Goal: Transaction & Acquisition: Obtain resource

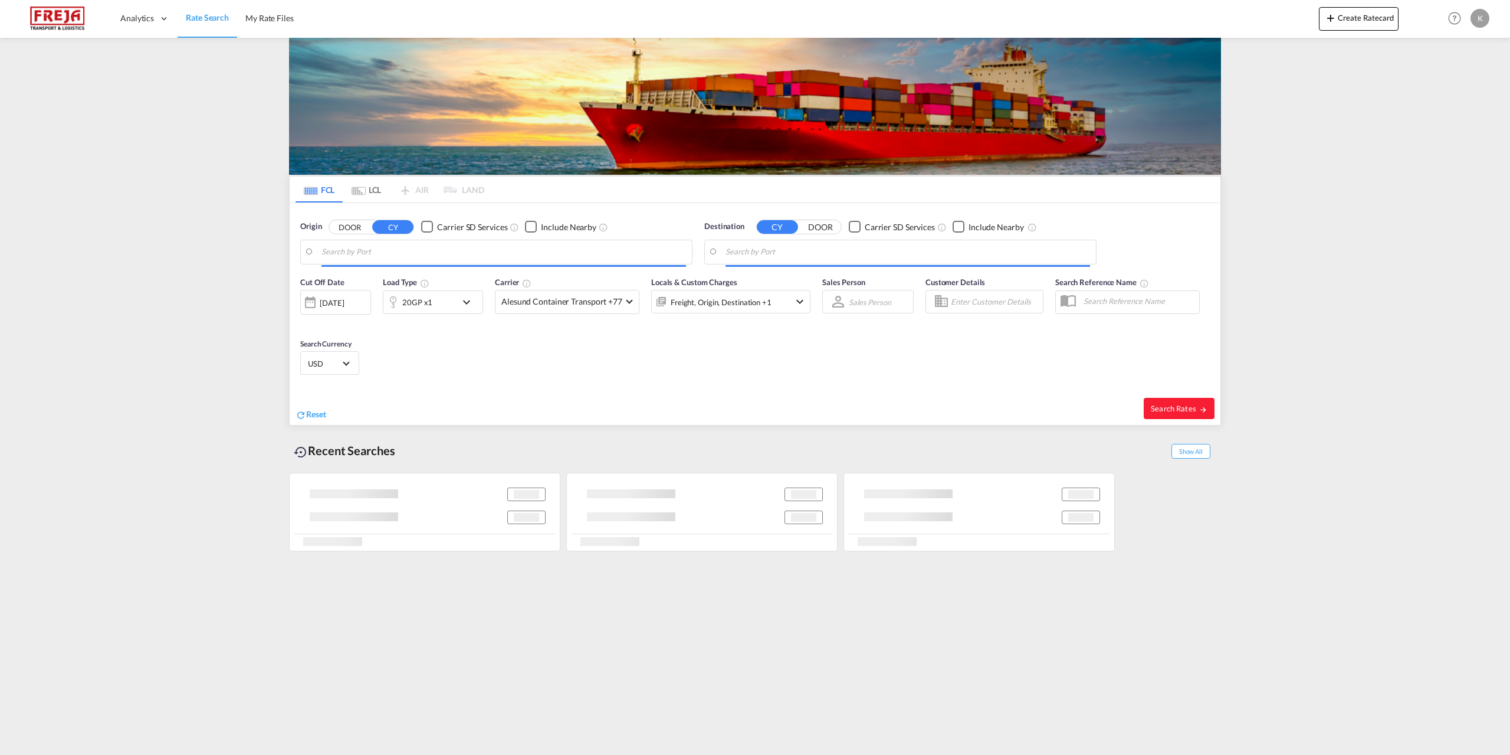
type input "Qingdao Pt, CNQDG"
type input "[GEOGRAPHIC_DATA] ([GEOGRAPHIC_DATA]), DKCPH"
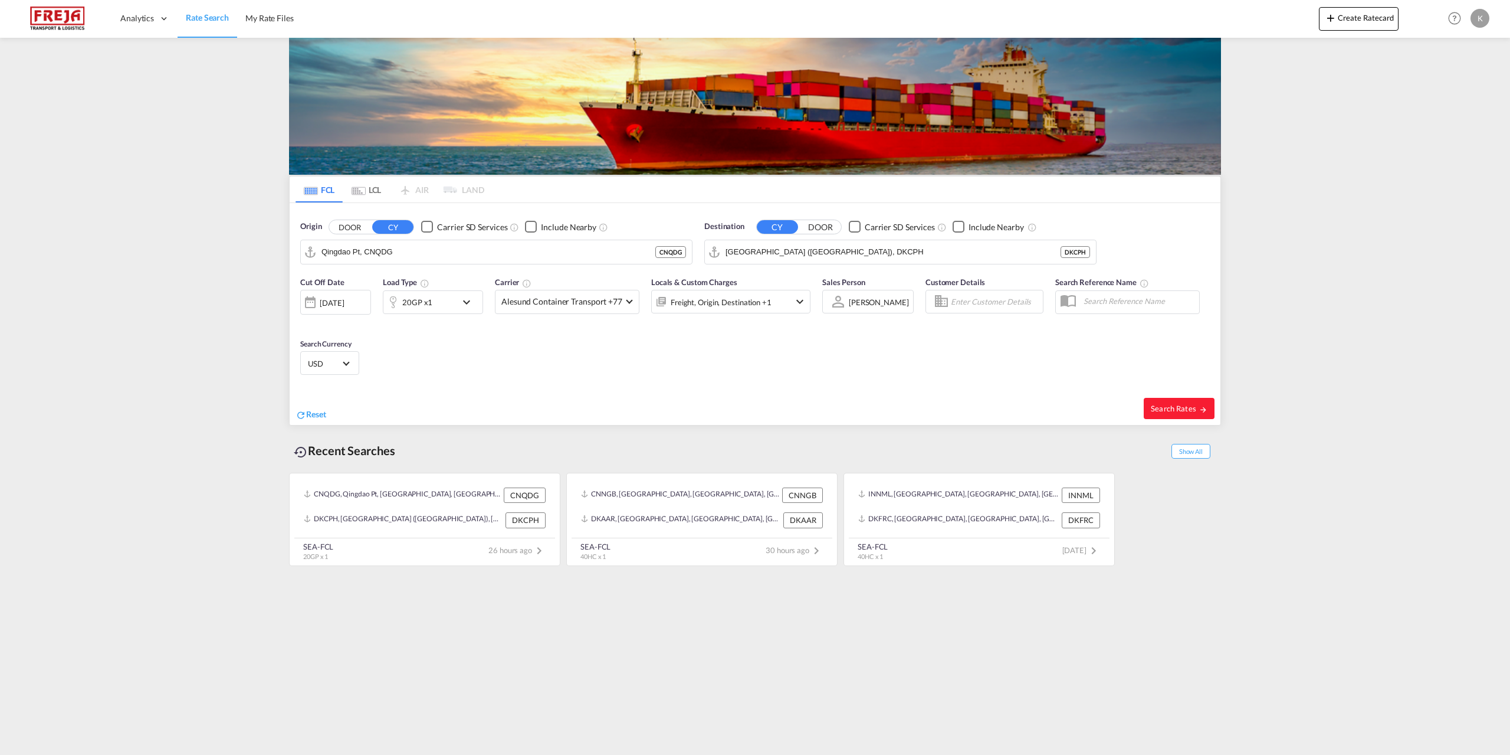
click at [359, 256] on input "Qingdao Pt, CNQDG" at bounding box center [489, 252] width 334 height 18
click at [386, 285] on div "Shanghai [GEOGRAPHIC_DATA] CNSHA" at bounding box center [413, 284] width 224 height 35
type input "[GEOGRAPHIC_DATA], [GEOGRAPHIC_DATA]"
click at [755, 250] on input "[GEOGRAPHIC_DATA] ([GEOGRAPHIC_DATA]), DKCPH" at bounding box center [908, 252] width 365 height 18
click at [779, 290] on div "Aarhus [GEOGRAPHIC_DATA] [GEOGRAPHIC_DATA]" at bounding box center [817, 284] width 224 height 35
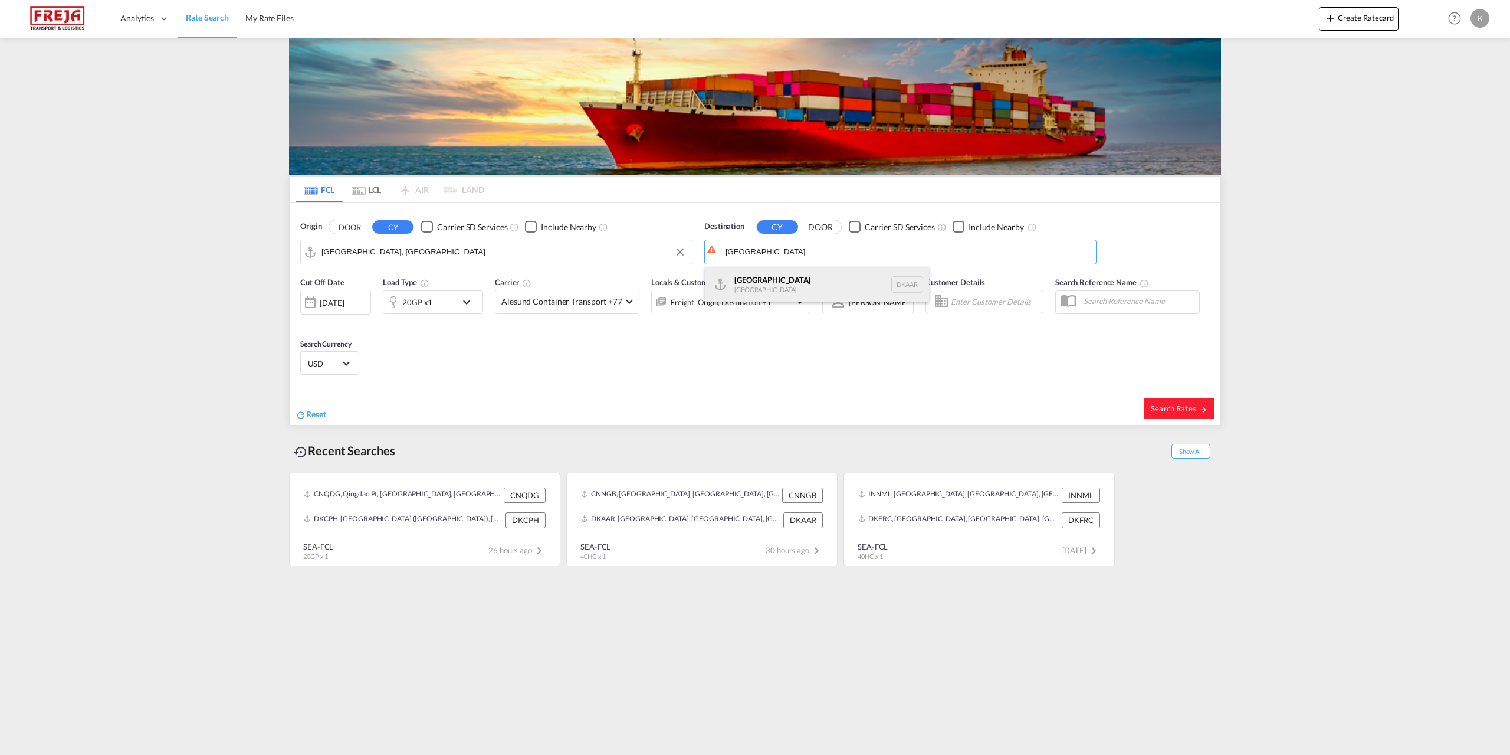
type input "[GEOGRAPHIC_DATA], [GEOGRAPHIC_DATA]"
click at [414, 312] on div "20GP x1" at bounding box center [420, 302] width 73 height 24
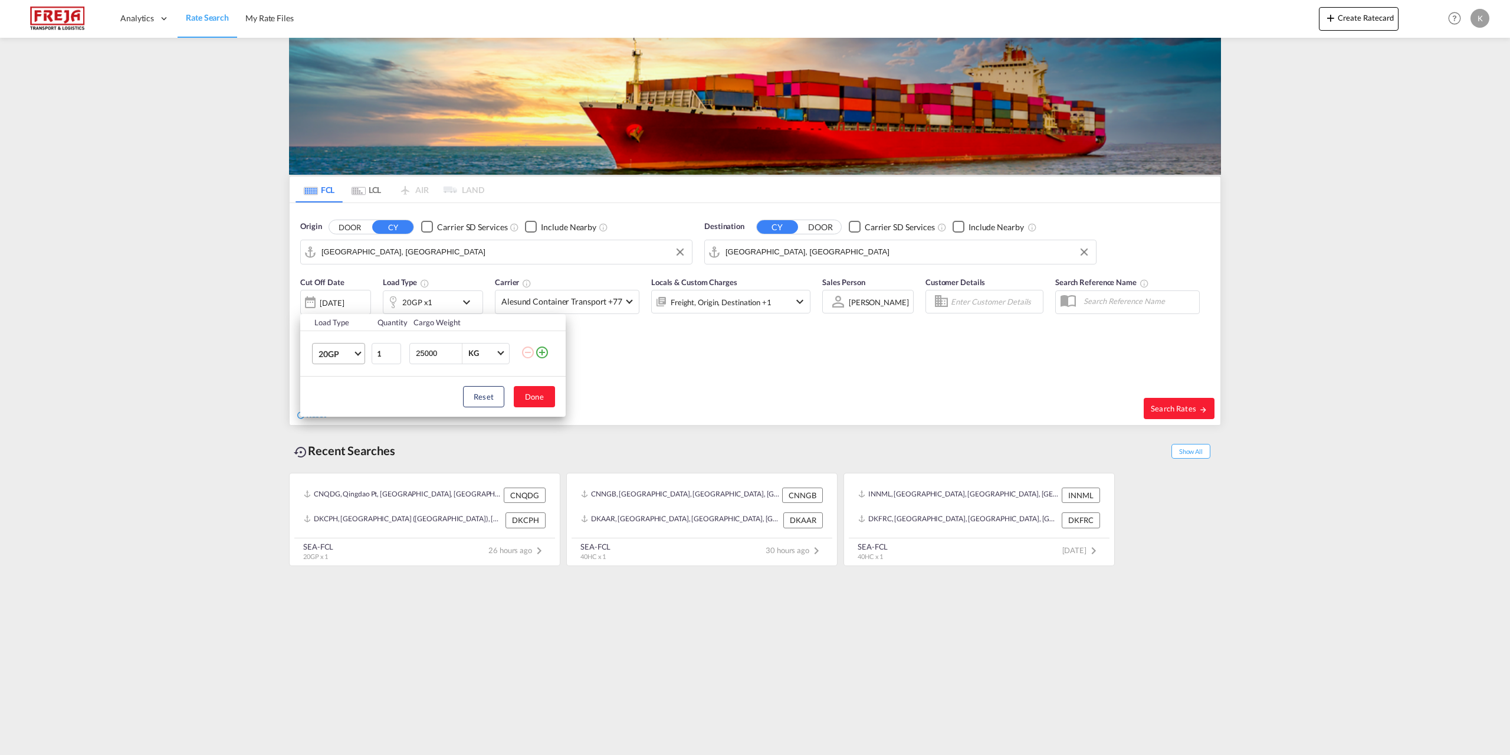
click at [327, 356] on span "20GP" at bounding box center [336, 354] width 34 height 12
click at [346, 438] on md-option "45HC" at bounding box center [349, 438] width 80 height 28
click at [340, 350] on span "45HC" at bounding box center [336, 354] width 34 height 12
click at [328, 328] on div "40HC" at bounding box center [330, 325] width 22 height 12
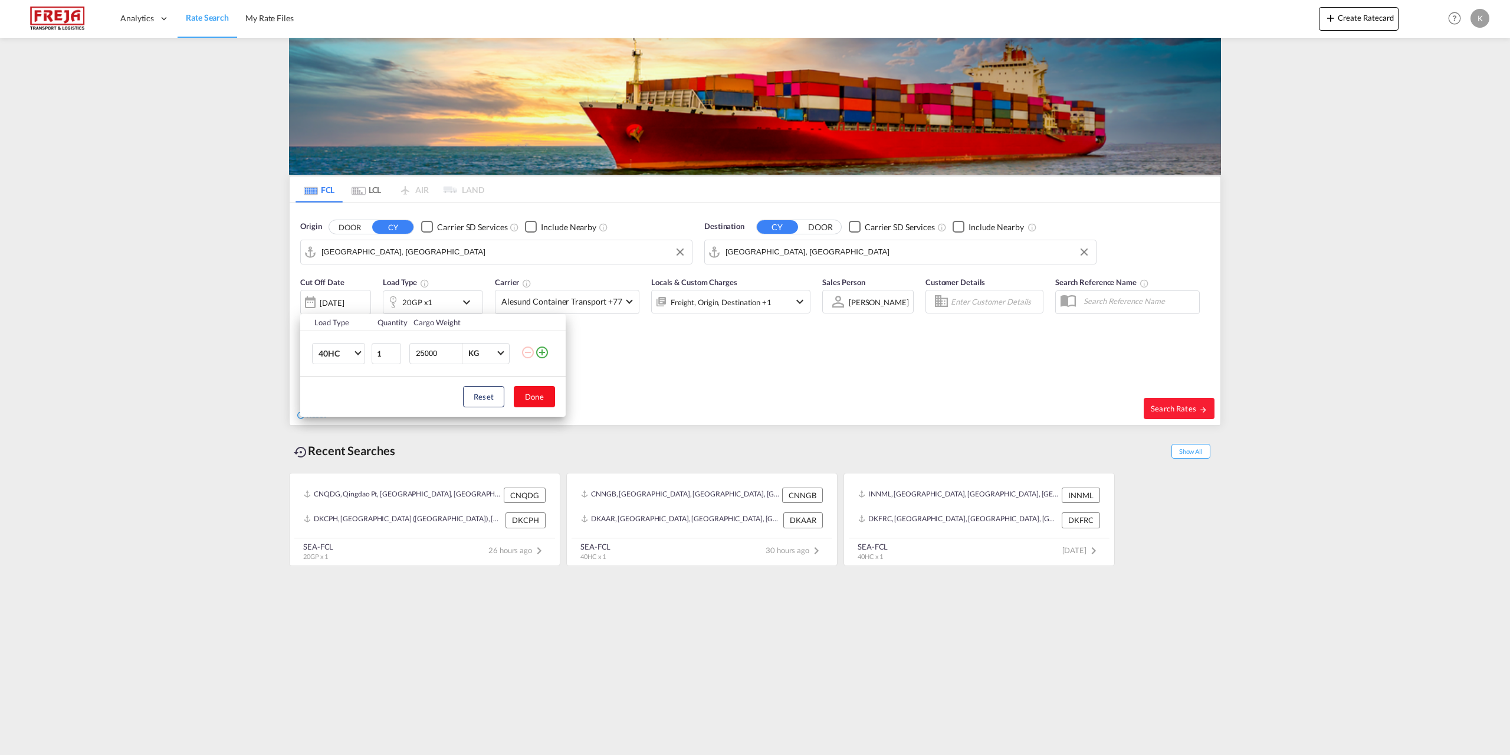
click at [537, 401] on button "Done" at bounding box center [534, 396] width 41 height 21
click at [344, 299] on div "[DATE]" at bounding box center [332, 302] width 24 height 11
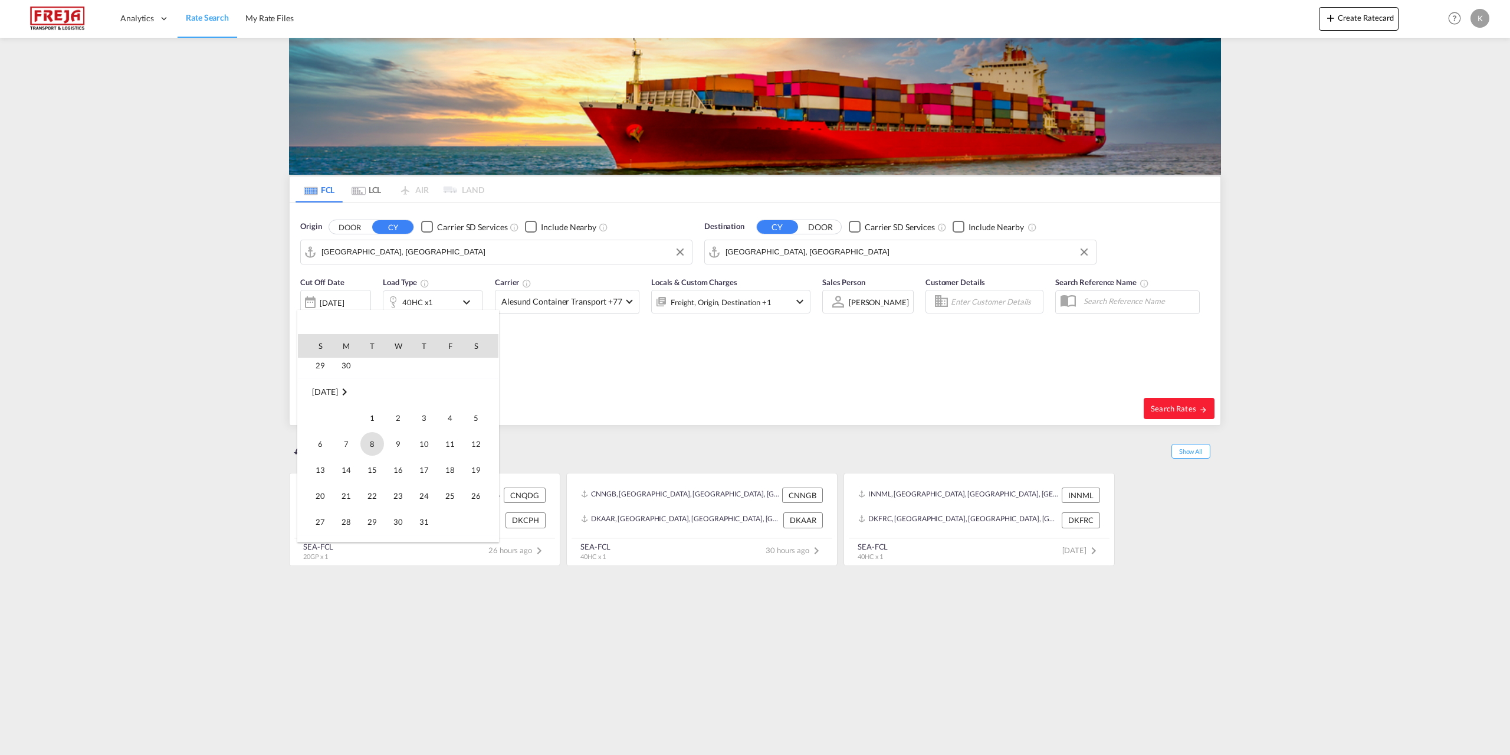
scroll to position [233, 0]
click at [371, 402] on span "24" at bounding box center [372, 398] width 24 height 24
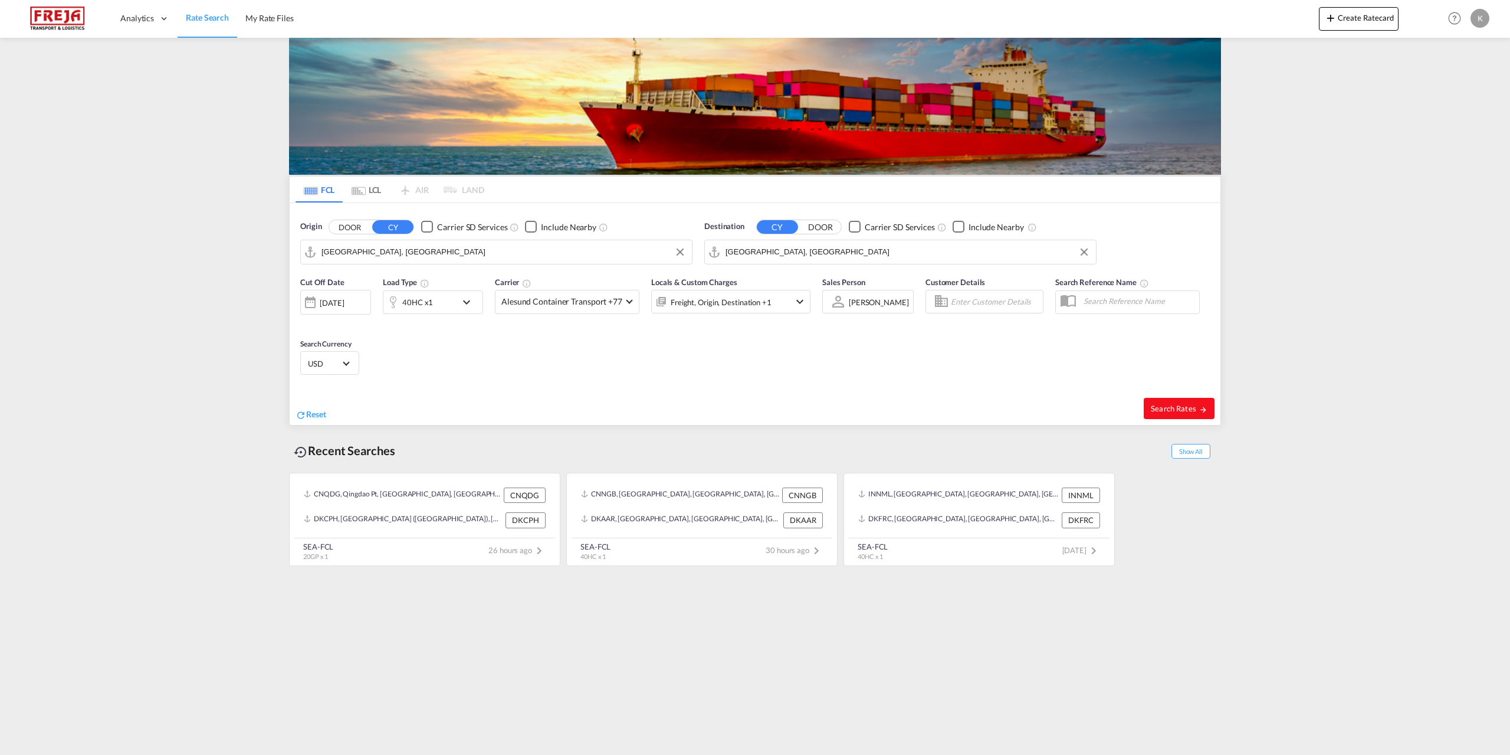
click at [1151, 410] on button "Search Rates" at bounding box center [1179, 408] width 71 height 21
type input "CNSHA to DKAAR / [DATE]"
